Goal: Information Seeking & Learning: Learn about a topic

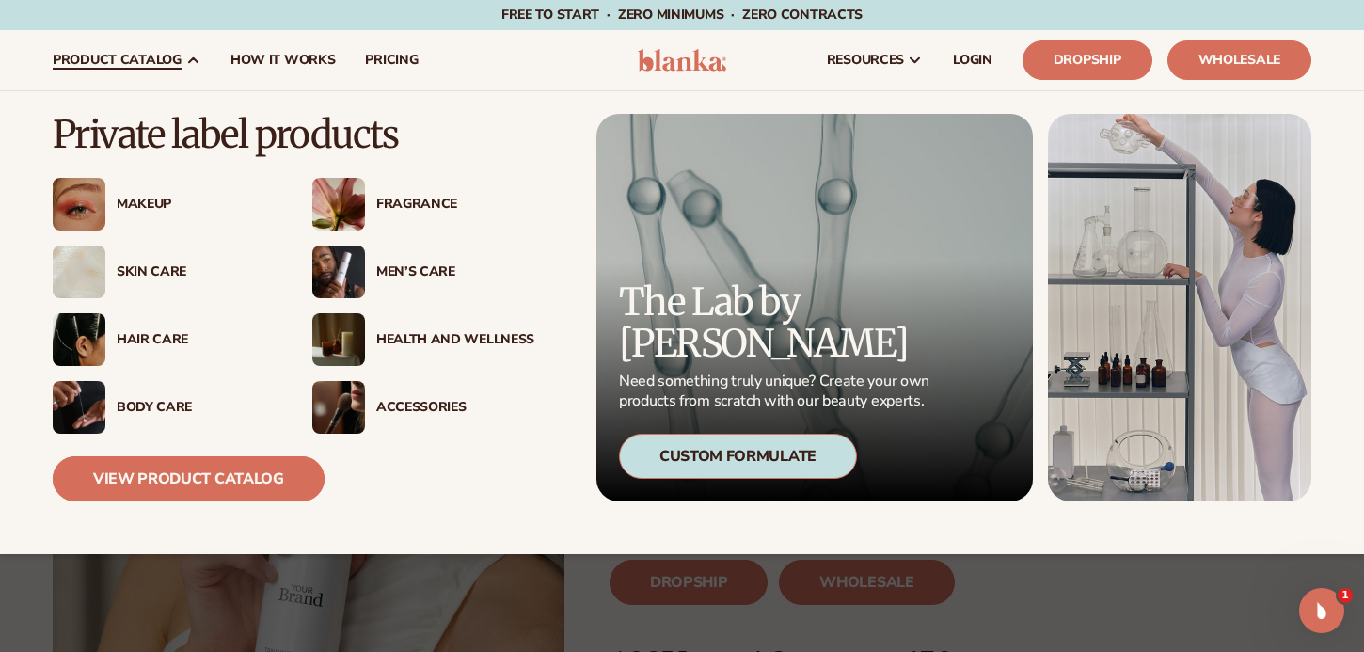
click at [183, 481] on link "View Product Catalog" at bounding box center [189, 478] width 272 height 45
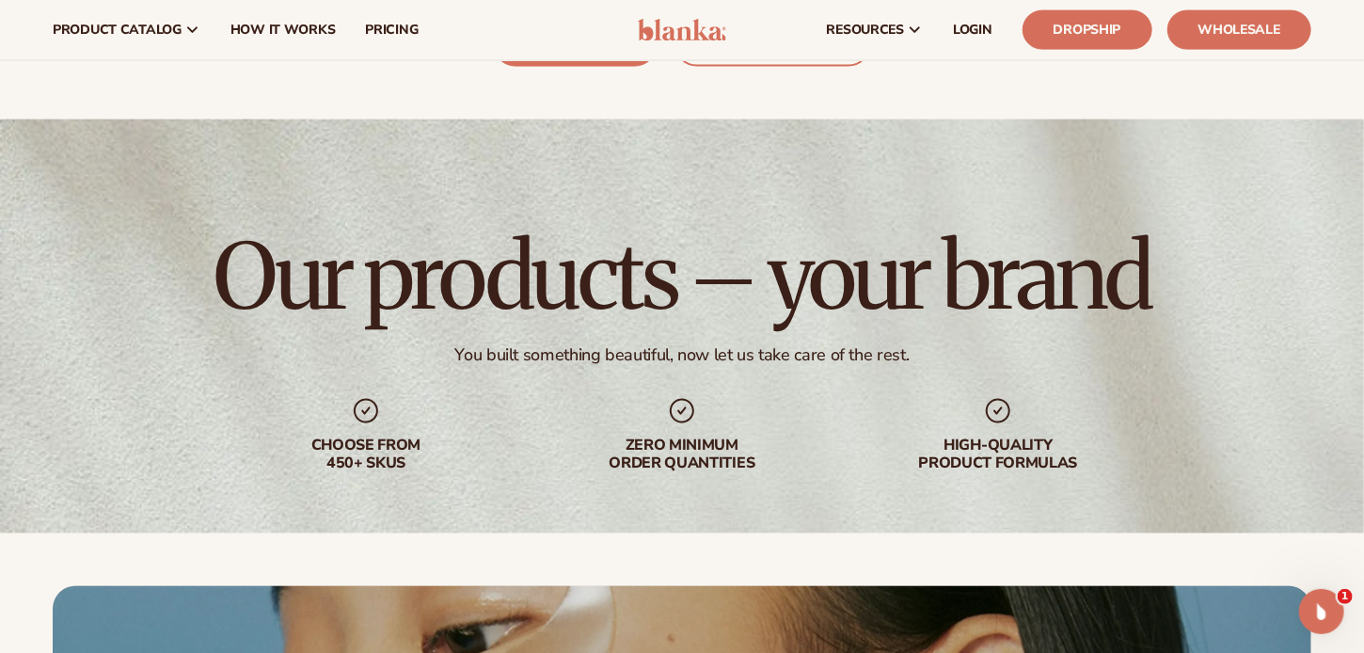
scroll to position [4701, 0]
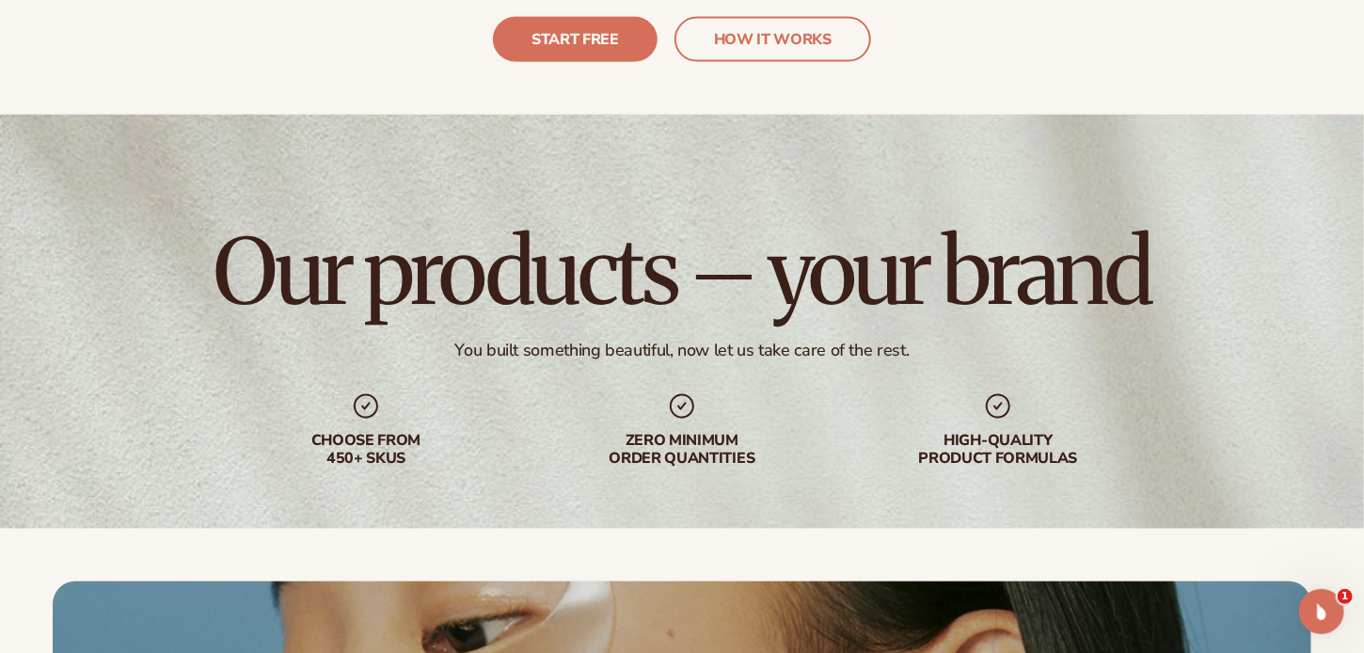
click at [629, 339] on div "You built something beautiful, now let us take care of the rest." at bounding box center [682, 350] width 454 height 22
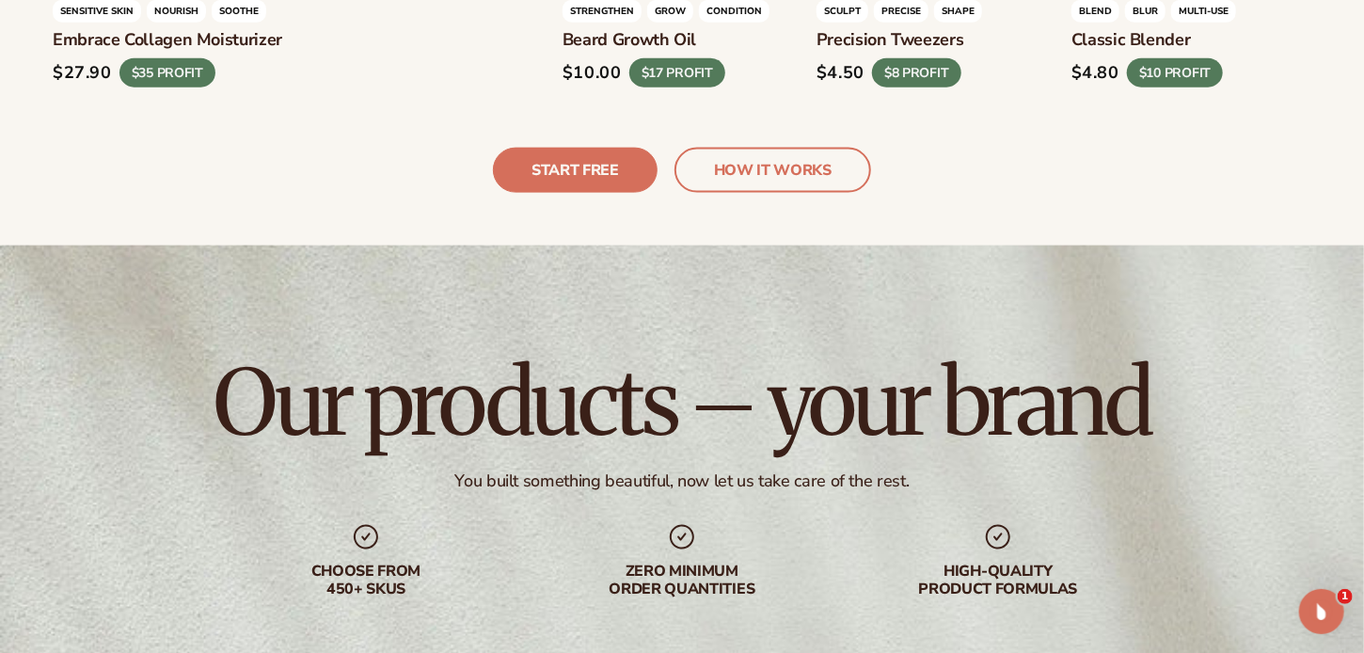
scroll to position [4661, 0]
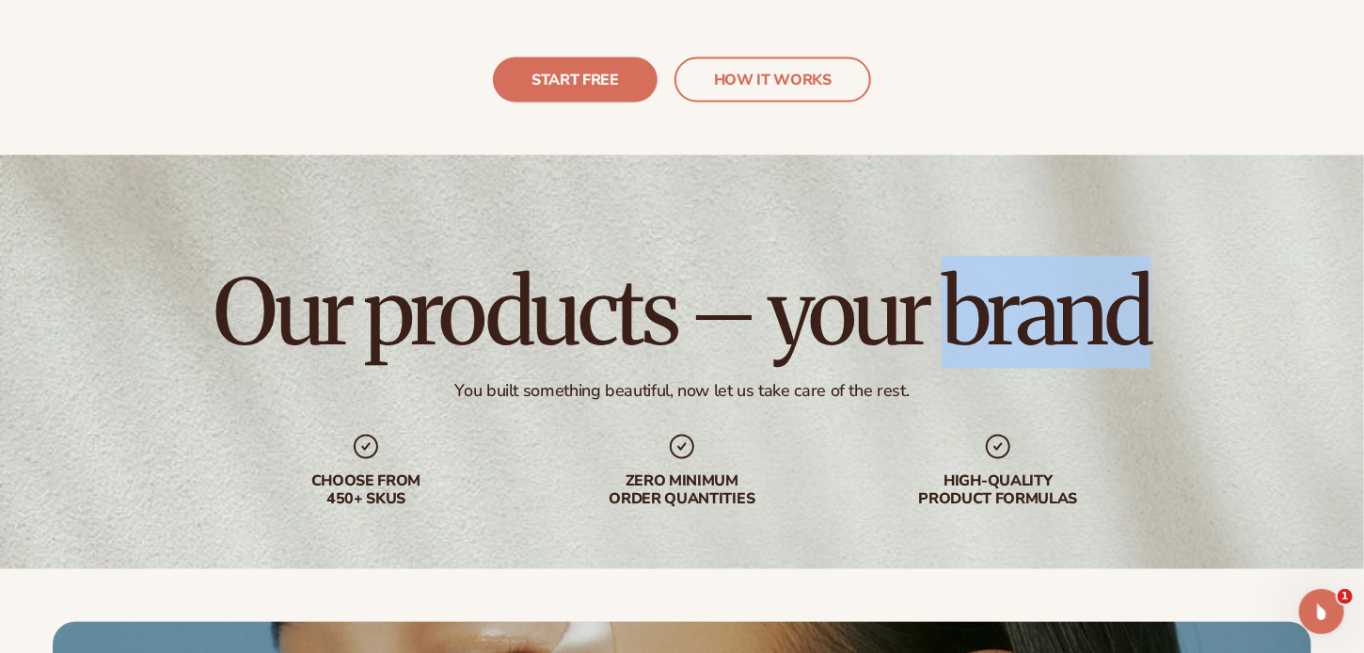
drag, startPoint x: 950, startPoint y: 299, endPoint x: 1151, endPoint y: 304, distance: 201.3
click at [1151, 304] on div "Our products – your brand You built something beautiful, now let us take care o…" at bounding box center [682, 388] width 1364 height 466
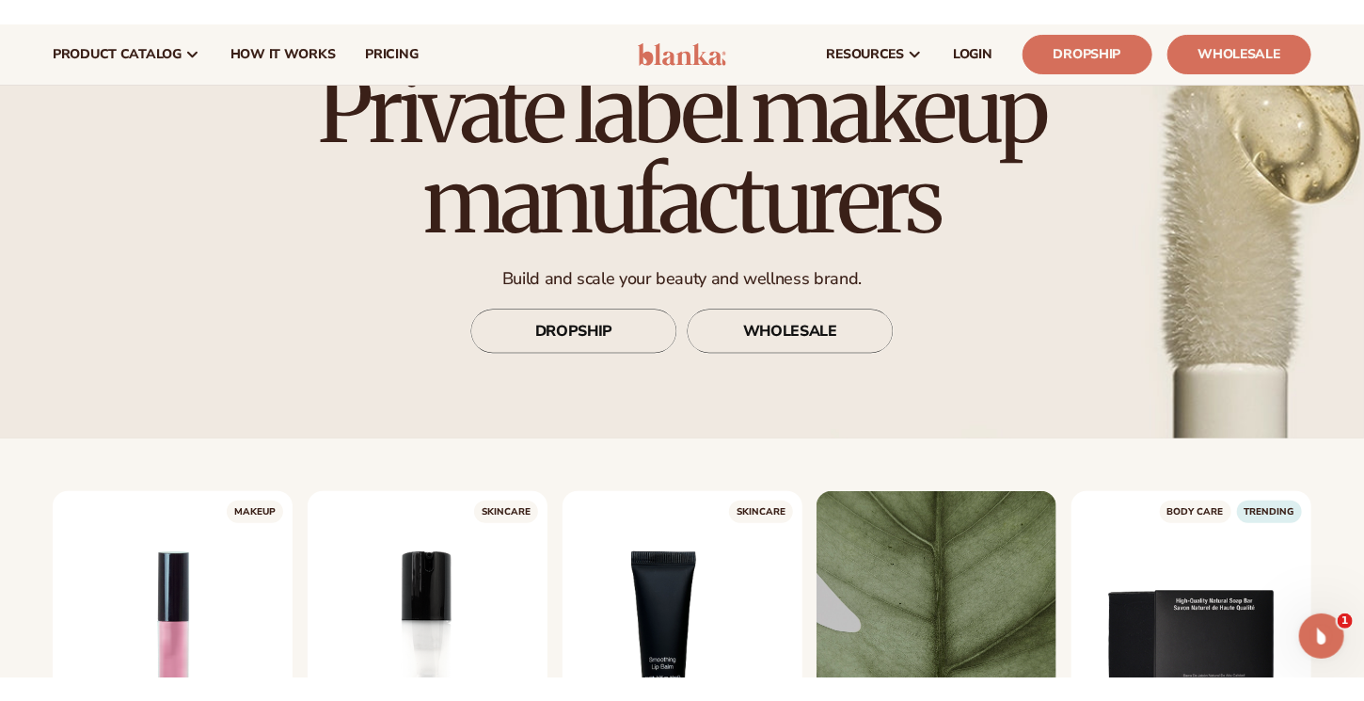
scroll to position [0, 0]
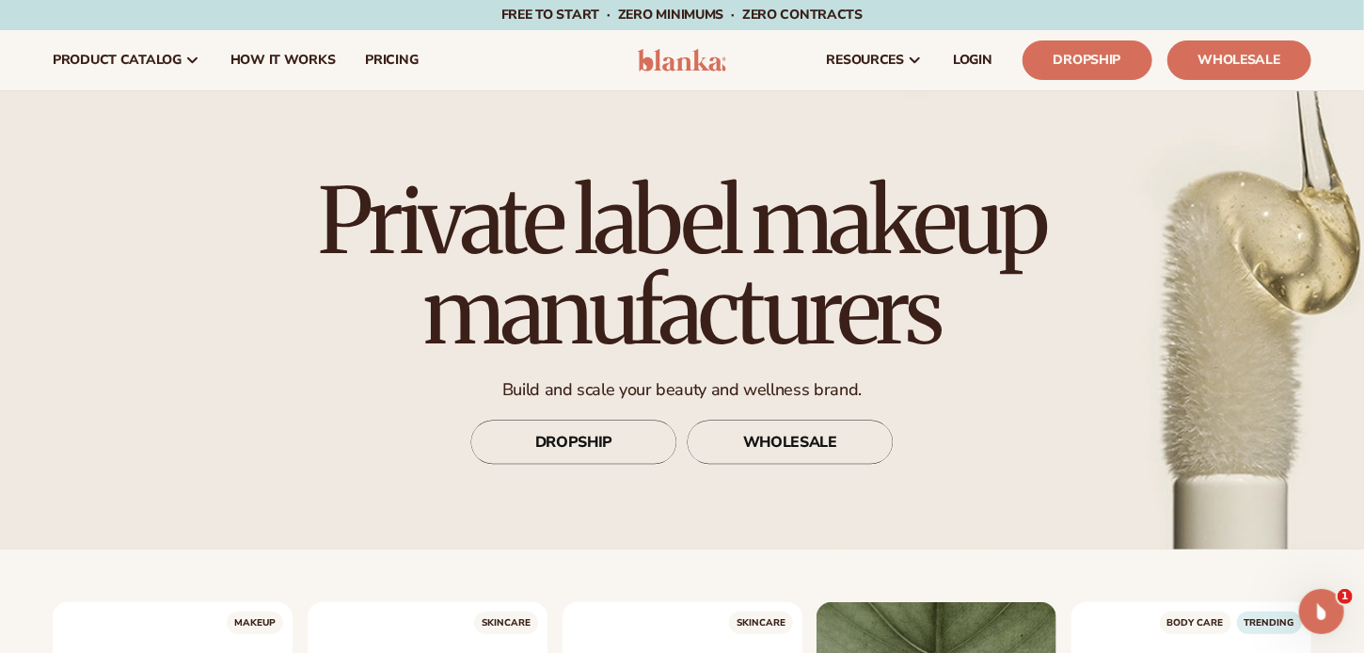
click at [701, 323] on h1 "Private label makeup manufacturers" at bounding box center [681, 266] width 837 height 181
